Goal: Information Seeking & Learning: Learn about a topic

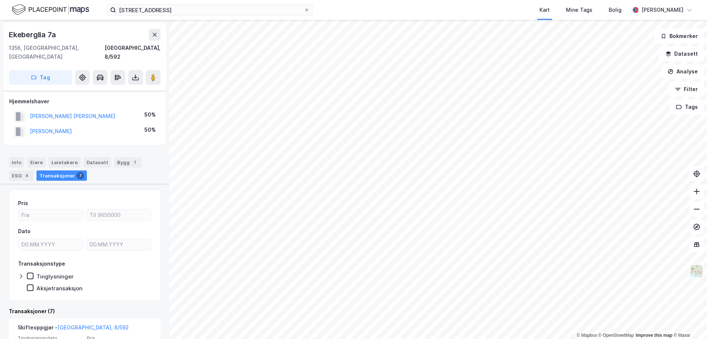
scroll to position [332, 0]
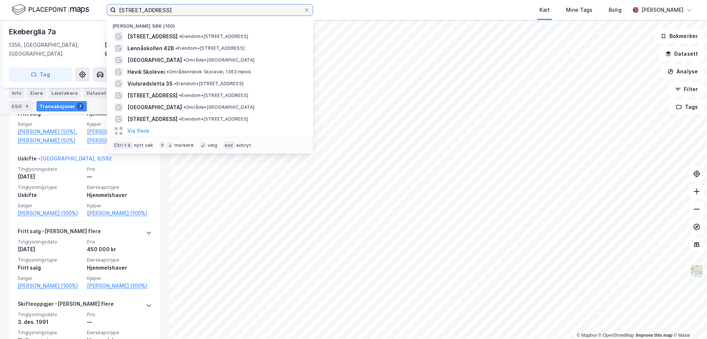
click at [160, 8] on input "[STREET_ADDRESS]" at bounding box center [210, 9] width 188 height 11
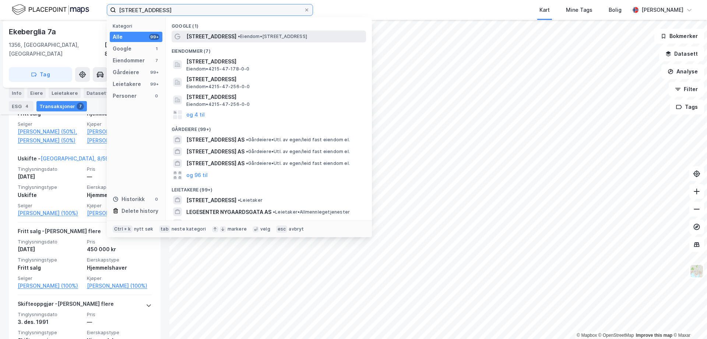
type input "[STREET_ADDRESS]"
click at [211, 36] on span "[STREET_ADDRESS]" at bounding box center [211, 36] width 50 height 9
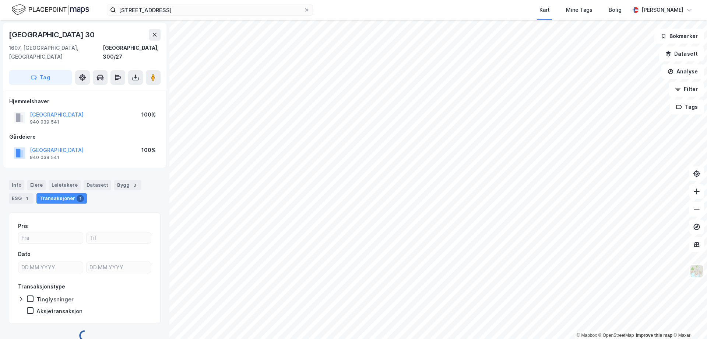
scroll to position [3, 0]
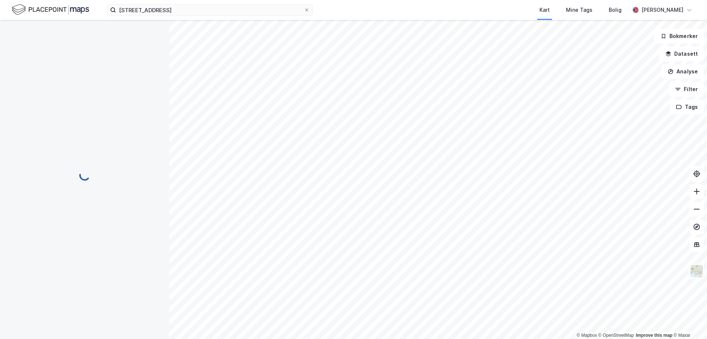
scroll to position [3, 0]
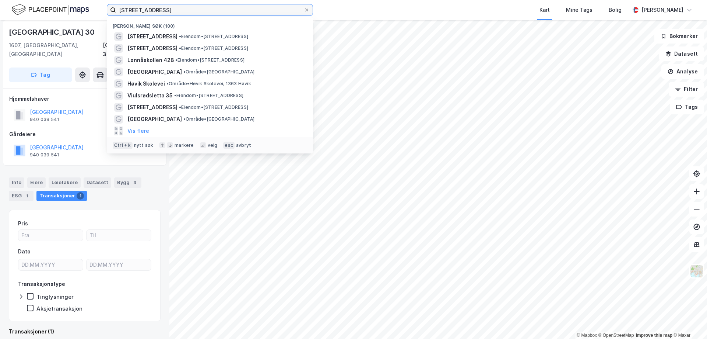
click at [181, 13] on input "[STREET_ADDRESS]" at bounding box center [210, 9] width 188 height 11
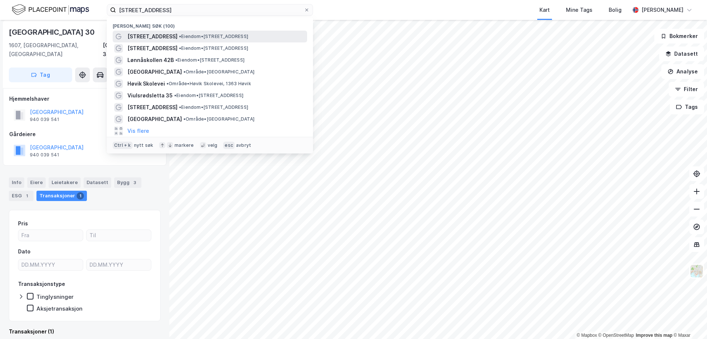
click at [184, 37] on span "• Eiendom • [STREET_ADDRESS]" at bounding box center [213, 37] width 69 height 6
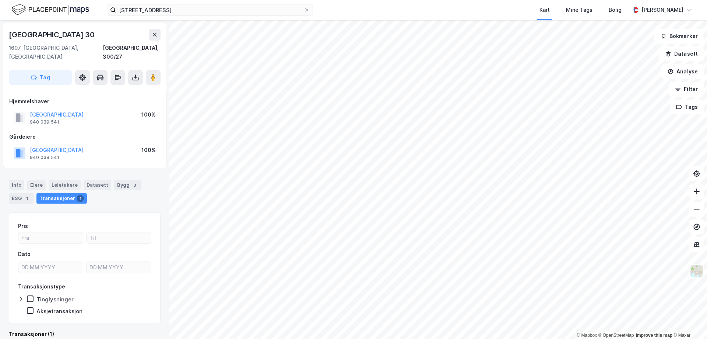
scroll to position [3, 0]
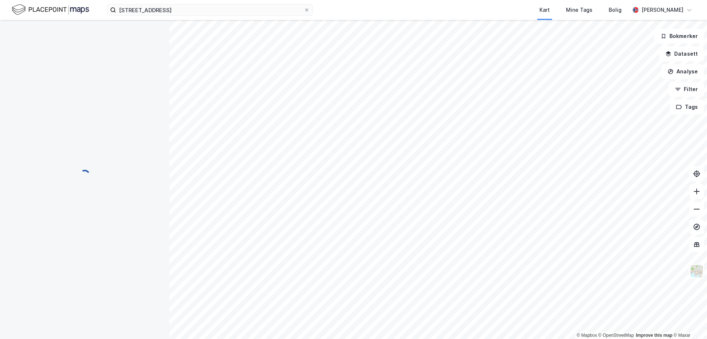
scroll to position [3, 0]
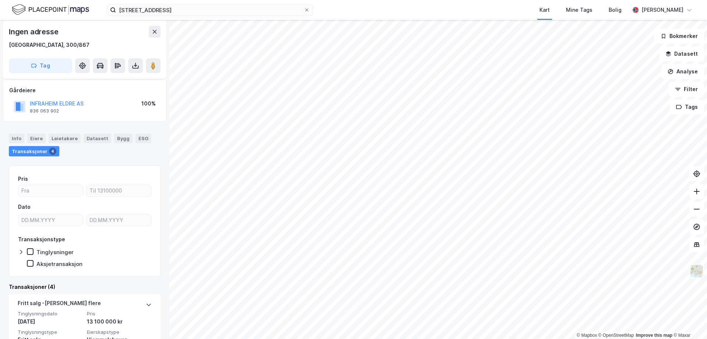
scroll to position [76, 0]
